Goal: Task Accomplishment & Management: Complete application form

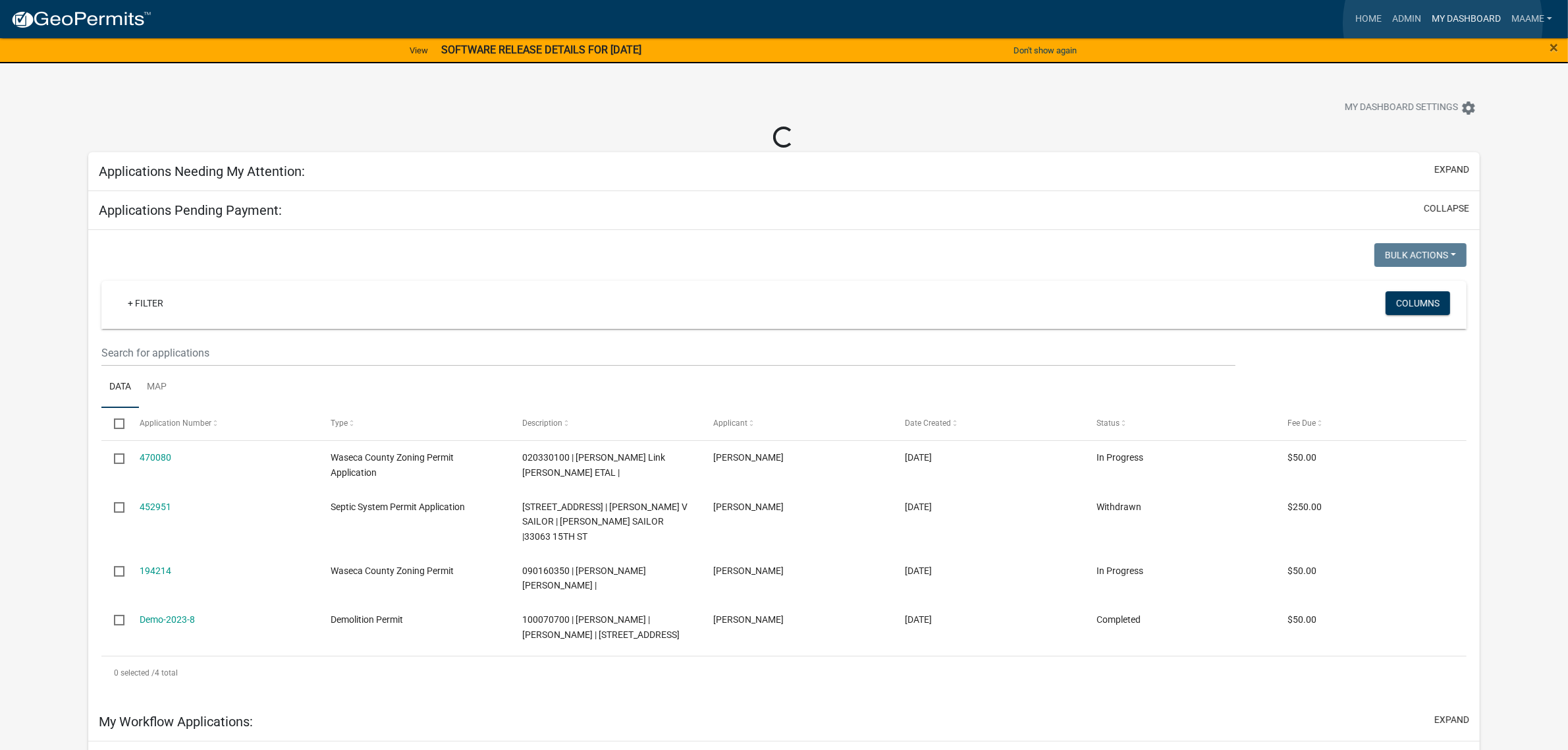
click at [1443, 23] on link "My Dashboard" at bounding box center [1466, 19] width 80 height 25
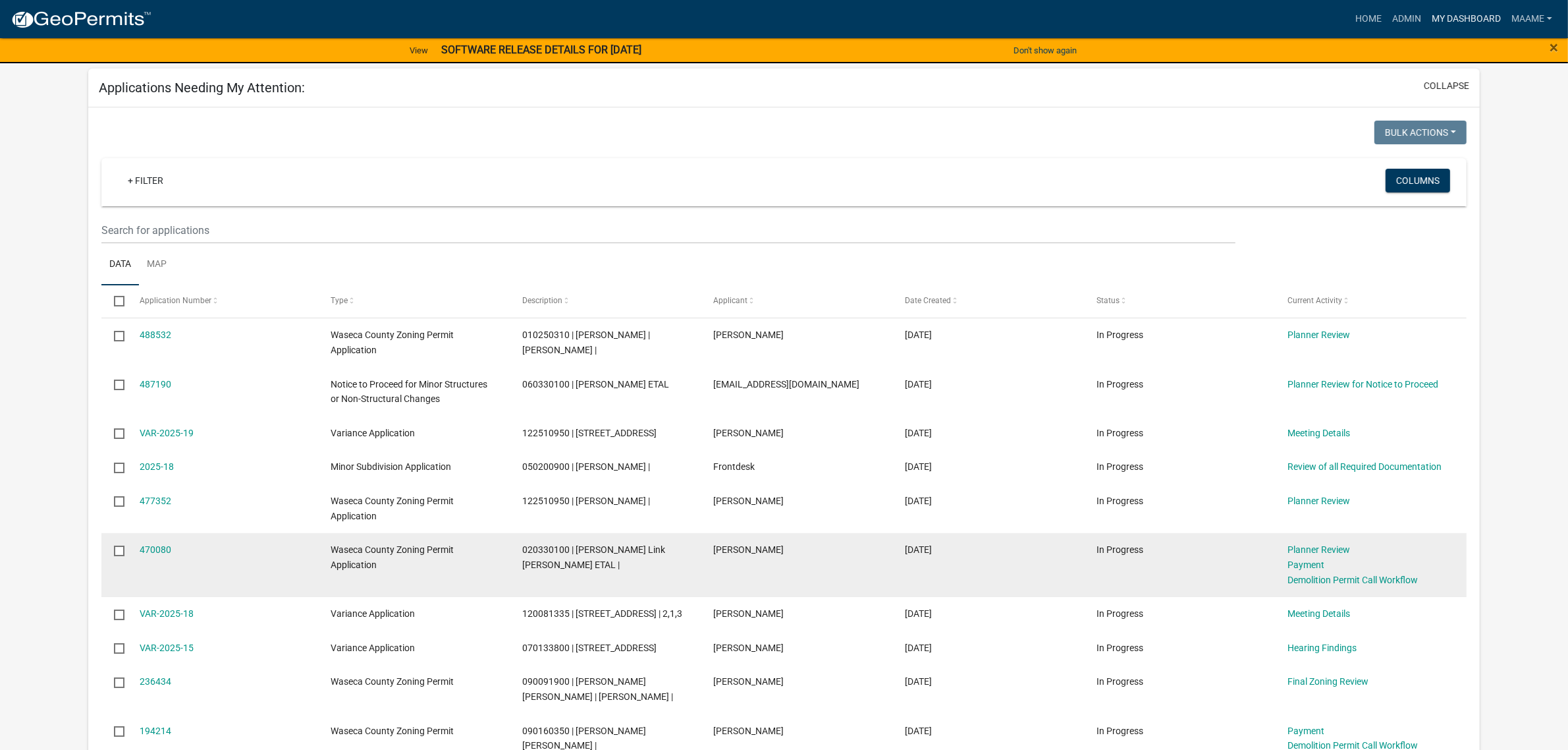
scroll to position [164, 0]
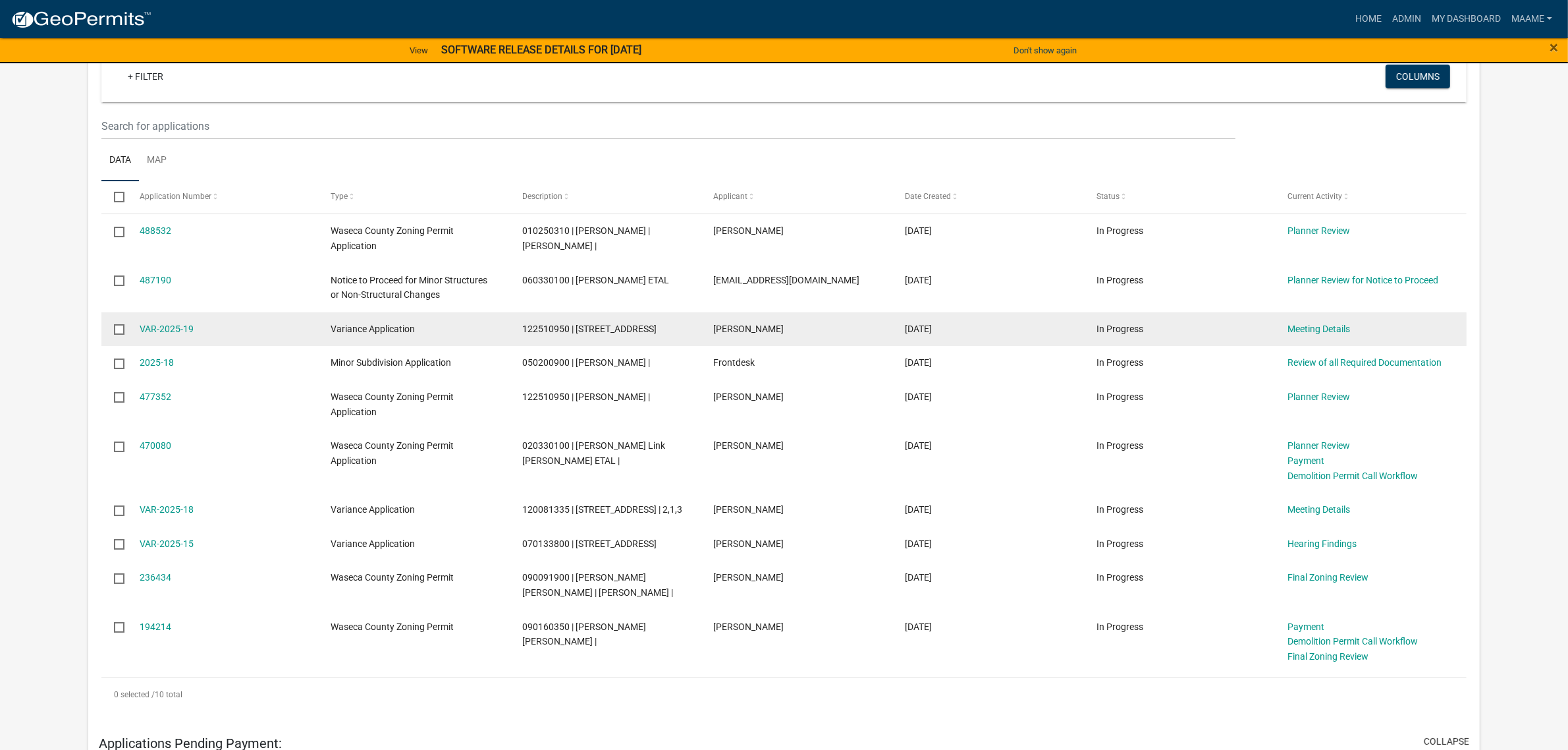
click at [1302, 320] on datatable-body-cell "Meeting Details" at bounding box center [1371, 329] width 192 height 34
click at [1307, 333] on link "Meeting Details" at bounding box center [1320, 329] width 63 height 11
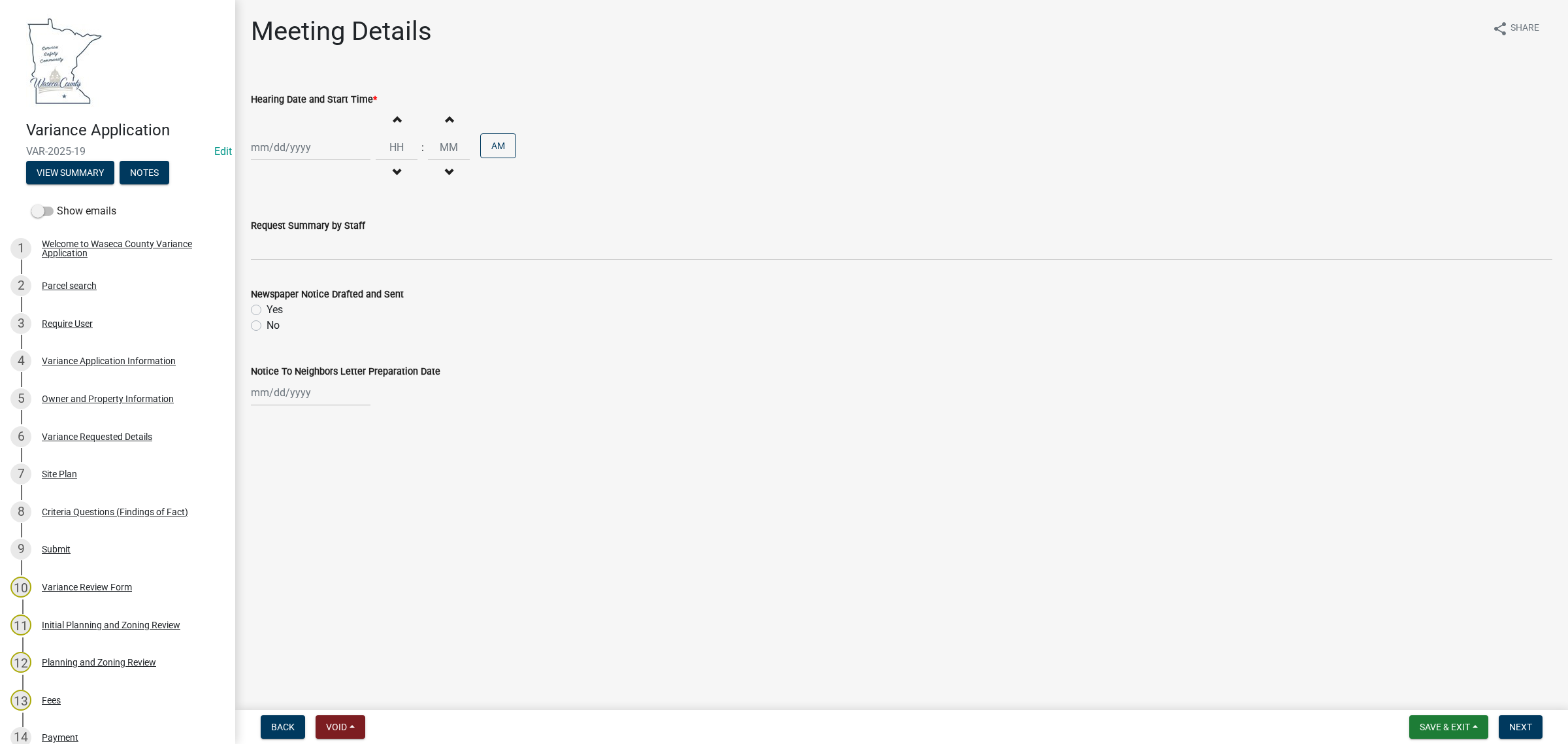
click at [311, 135] on div at bounding box center [310, 147] width 120 height 27
select select "10"
select select "2025"
drag, startPoint x: 722, startPoint y: 119, endPoint x: 547, endPoint y: 145, distance: 176.9
click at [710, 119] on div "[PERSON_NAME] Feb Mar Apr [PERSON_NAME][DATE] Oct Nov [DATE] 1526 1527 1528 152…" at bounding box center [901, 147] width 1302 height 81
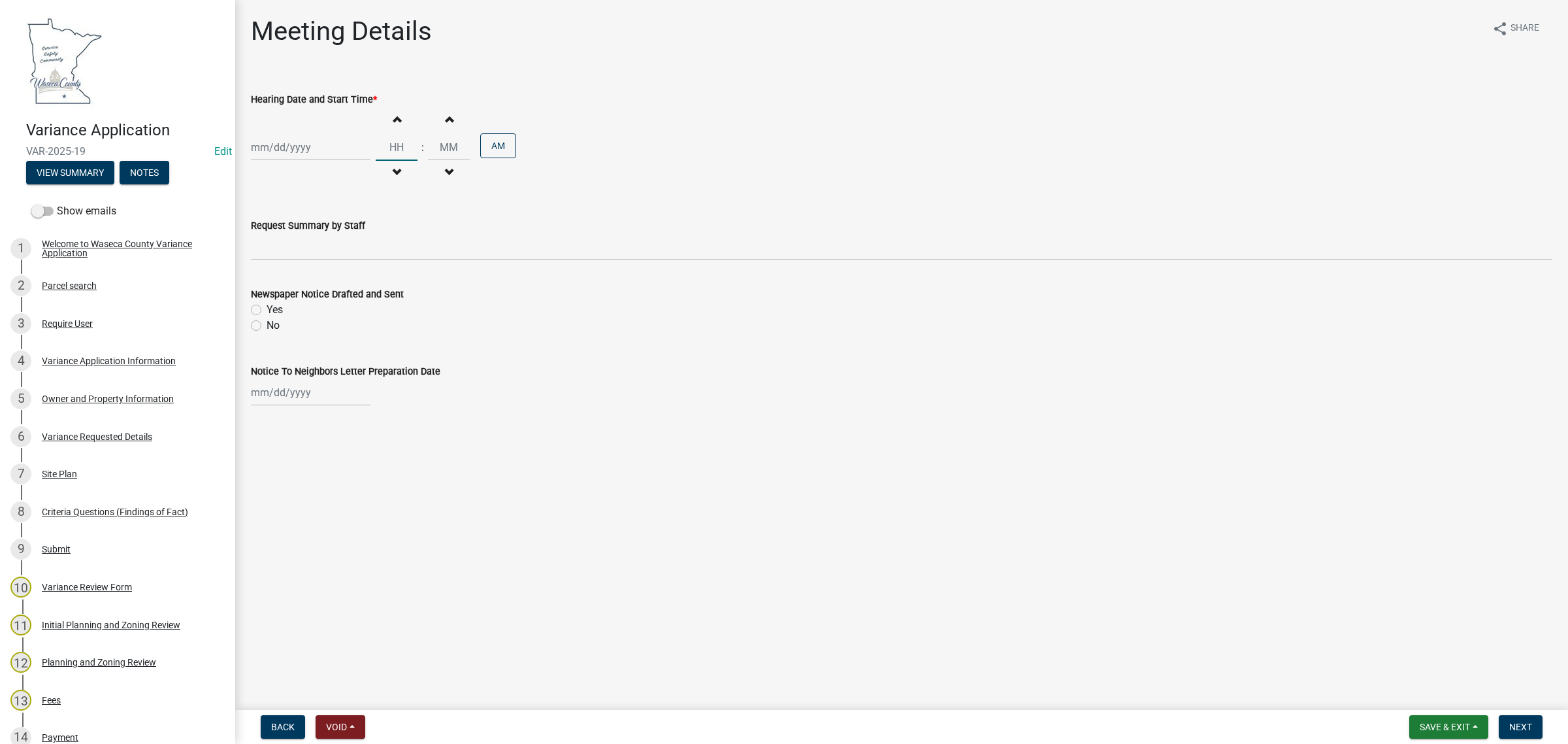
click at [394, 145] on input "Hours" at bounding box center [396, 147] width 42 height 27
click at [394, 168] on span "button" at bounding box center [396, 173] width 6 height 11
type input "11"
type input "00"
click at [394, 168] on span "button" at bounding box center [396, 173] width 6 height 11
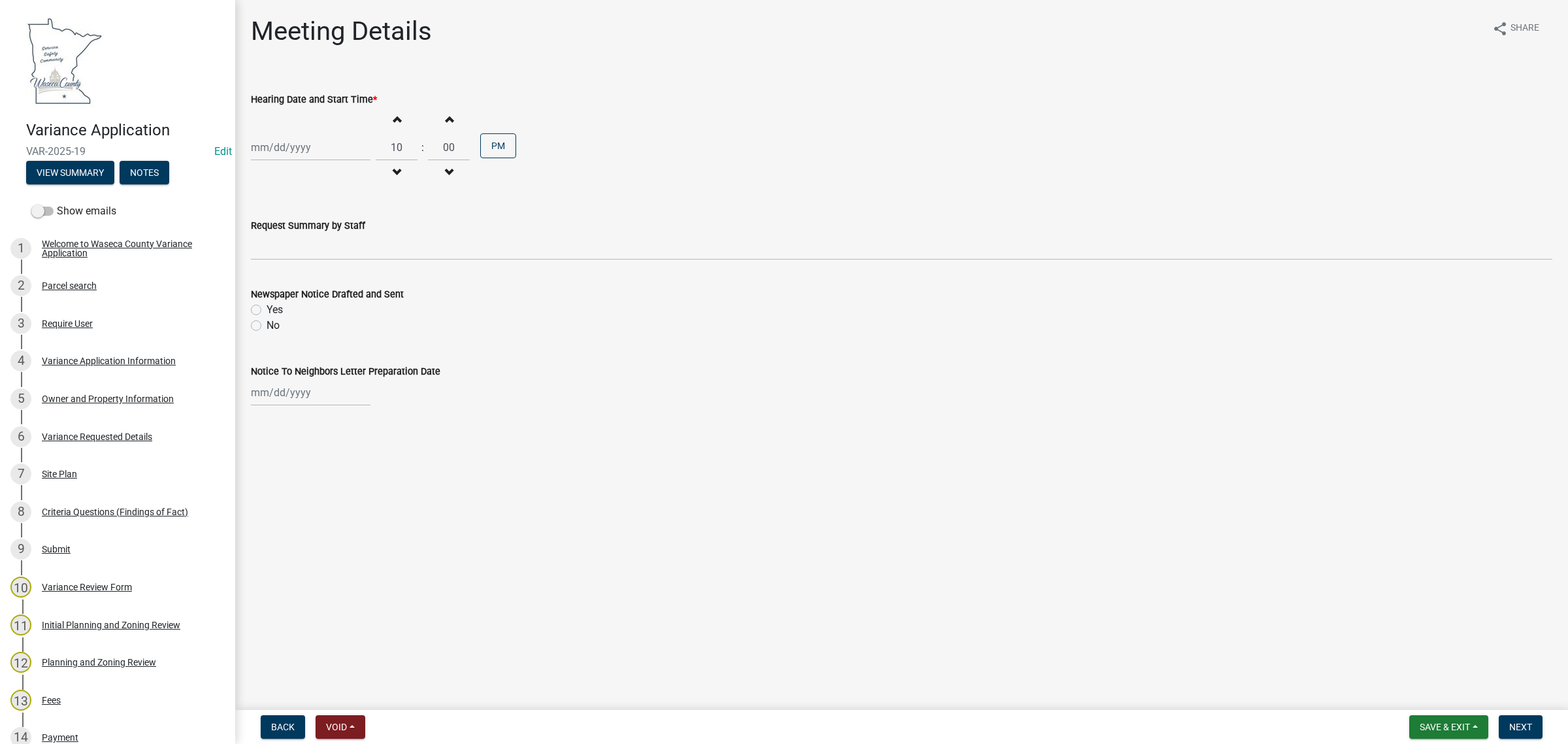
click at [394, 168] on span "button" at bounding box center [396, 173] width 6 height 11
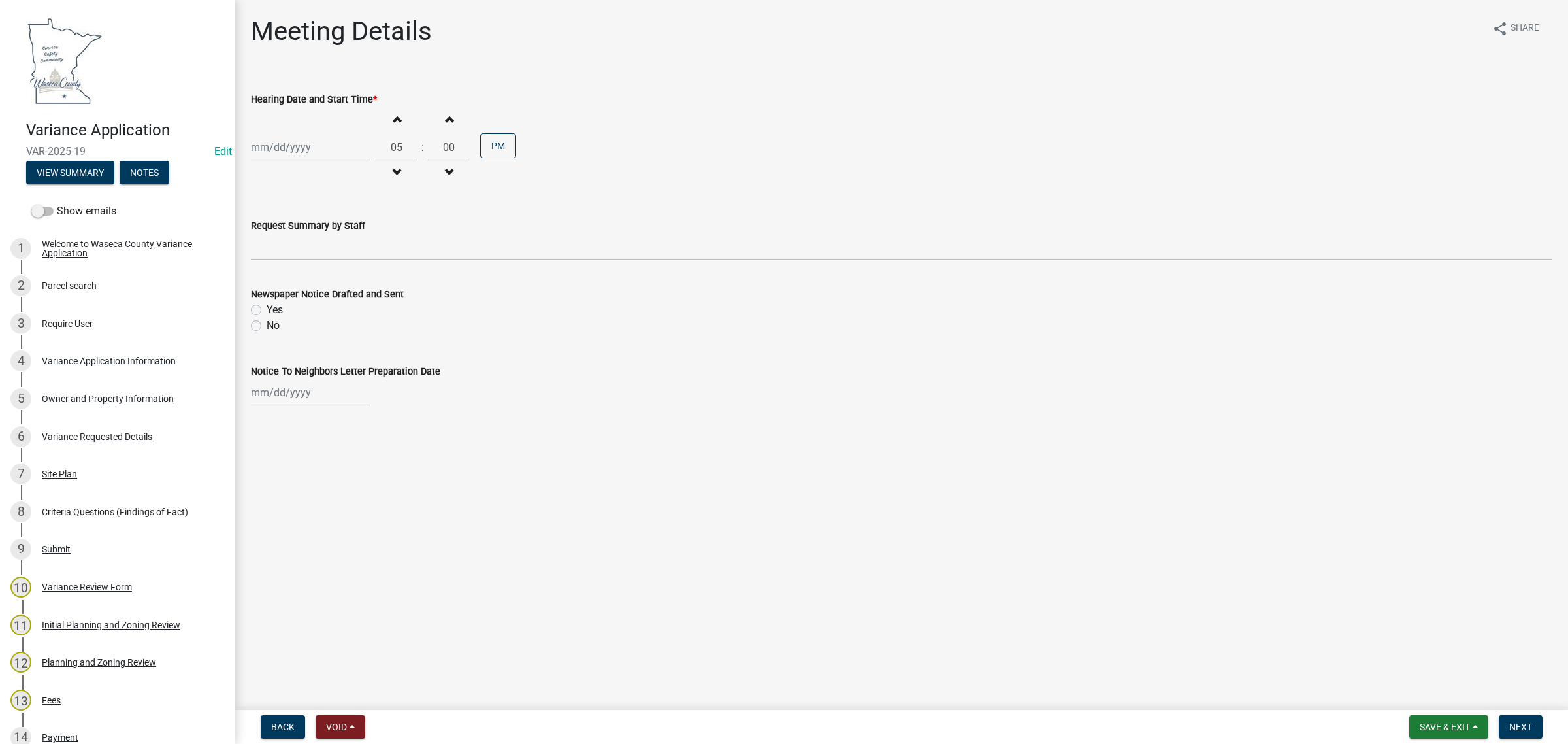
click at [394, 121] on span "button" at bounding box center [396, 119] width 6 height 11
type input "06"
click at [748, 166] on div "Increment hours 06 Decrement hours : Increment minutes 00 Decrement minutes PM" at bounding box center [901, 147] width 1302 height 81
click at [1436, 730] on span "Save & Exit" at bounding box center [1445, 727] width 51 height 11
click at [1425, 705] on button "Save & Exit" at bounding box center [1436, 693] width 105 height 31
